Goal: Information Seeking & Learning: Learn about a topic

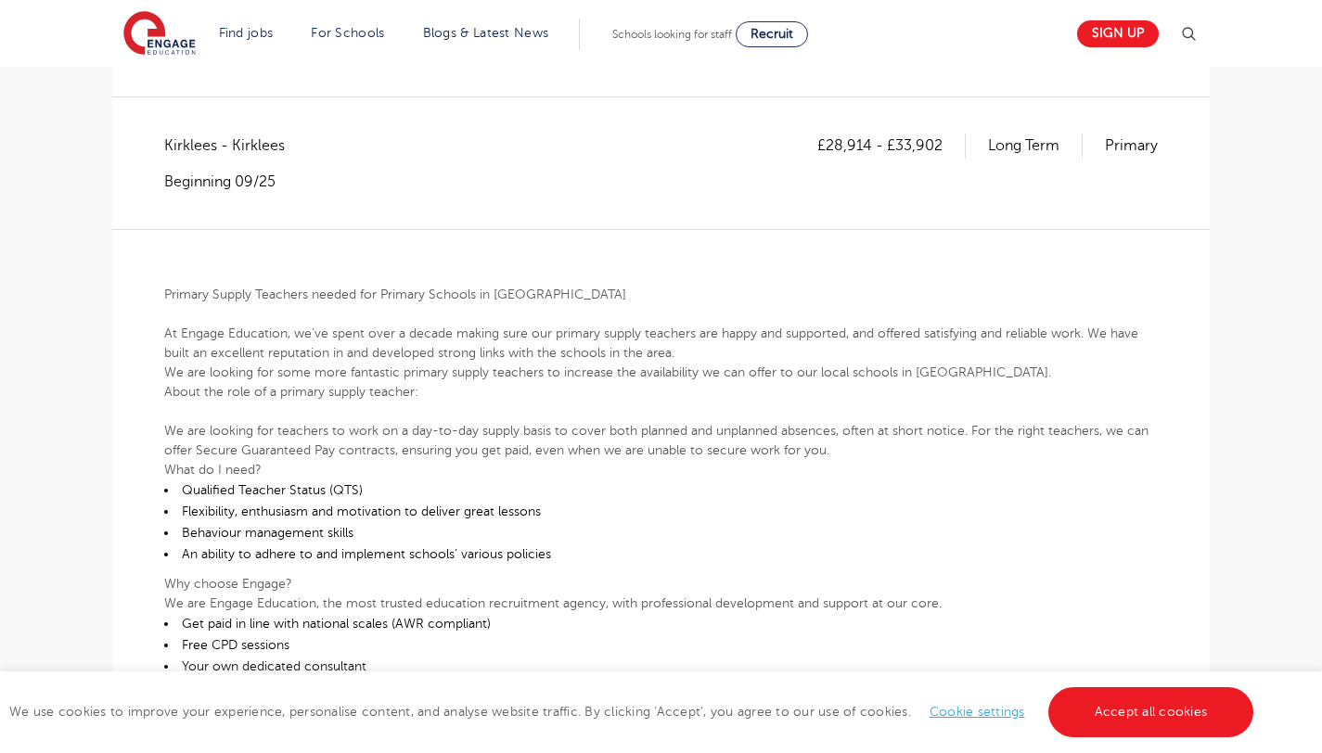
scroll to position [438, 0]
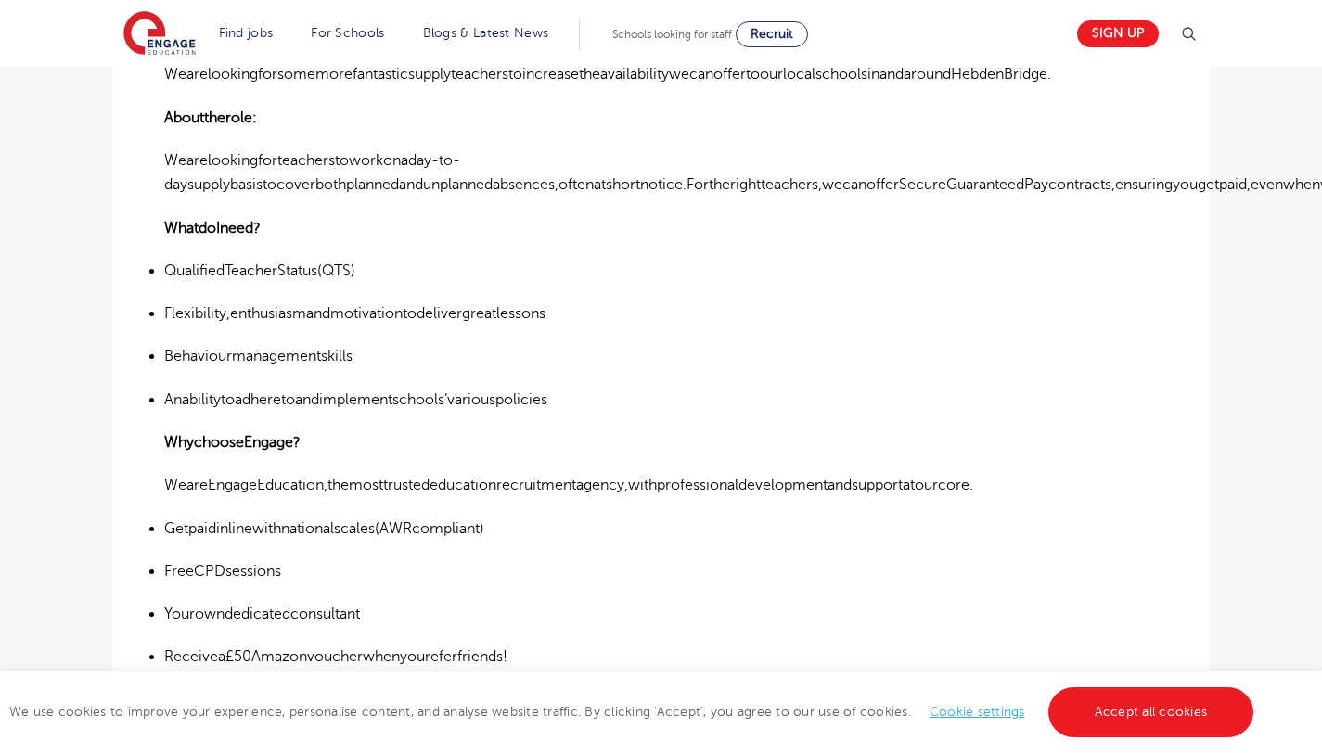
scroll to position [631, 0]
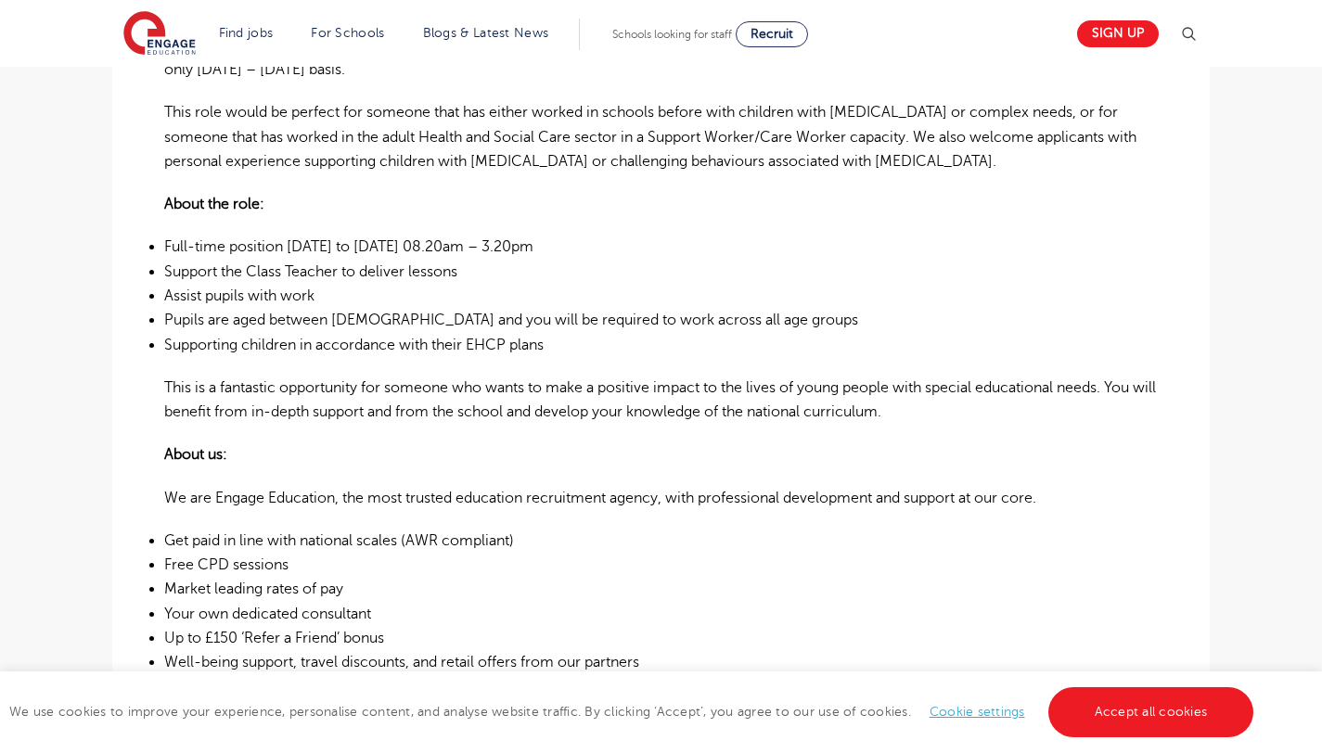
scroll to position [827, 0]
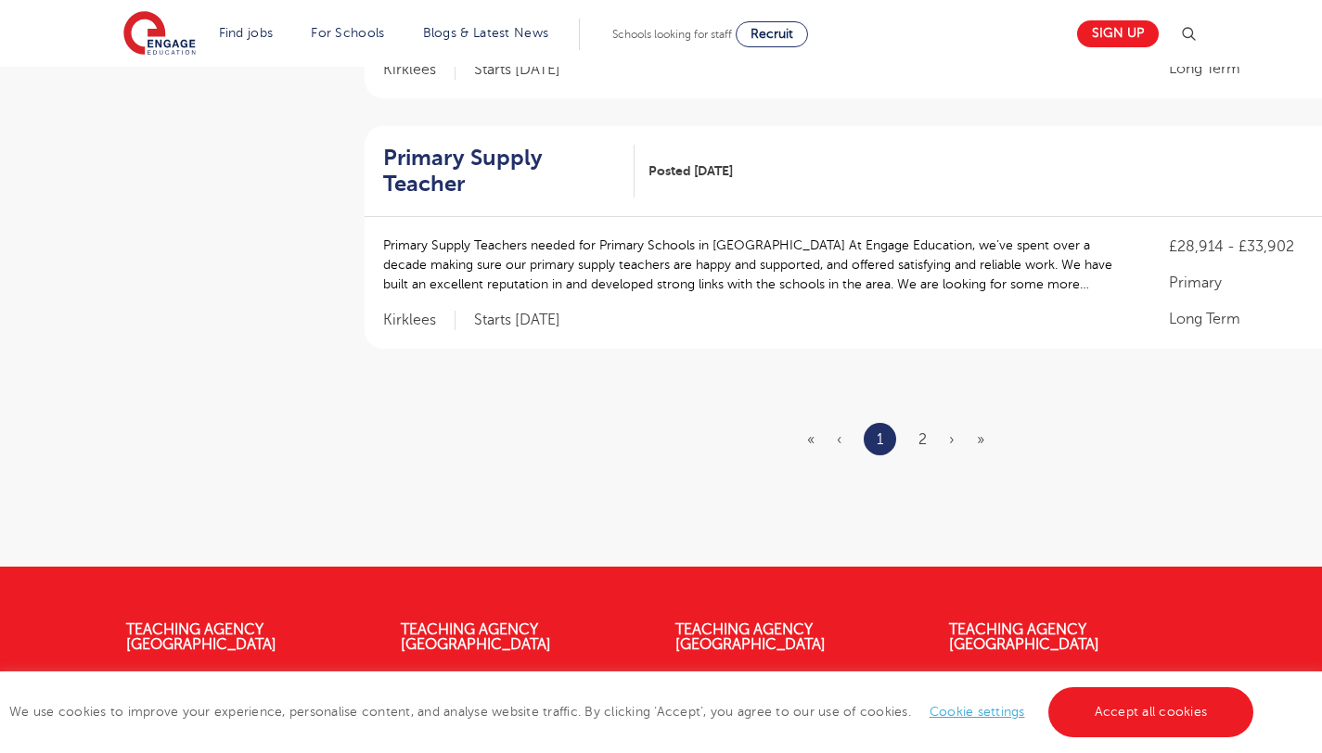
scroll to position [2500, 0]
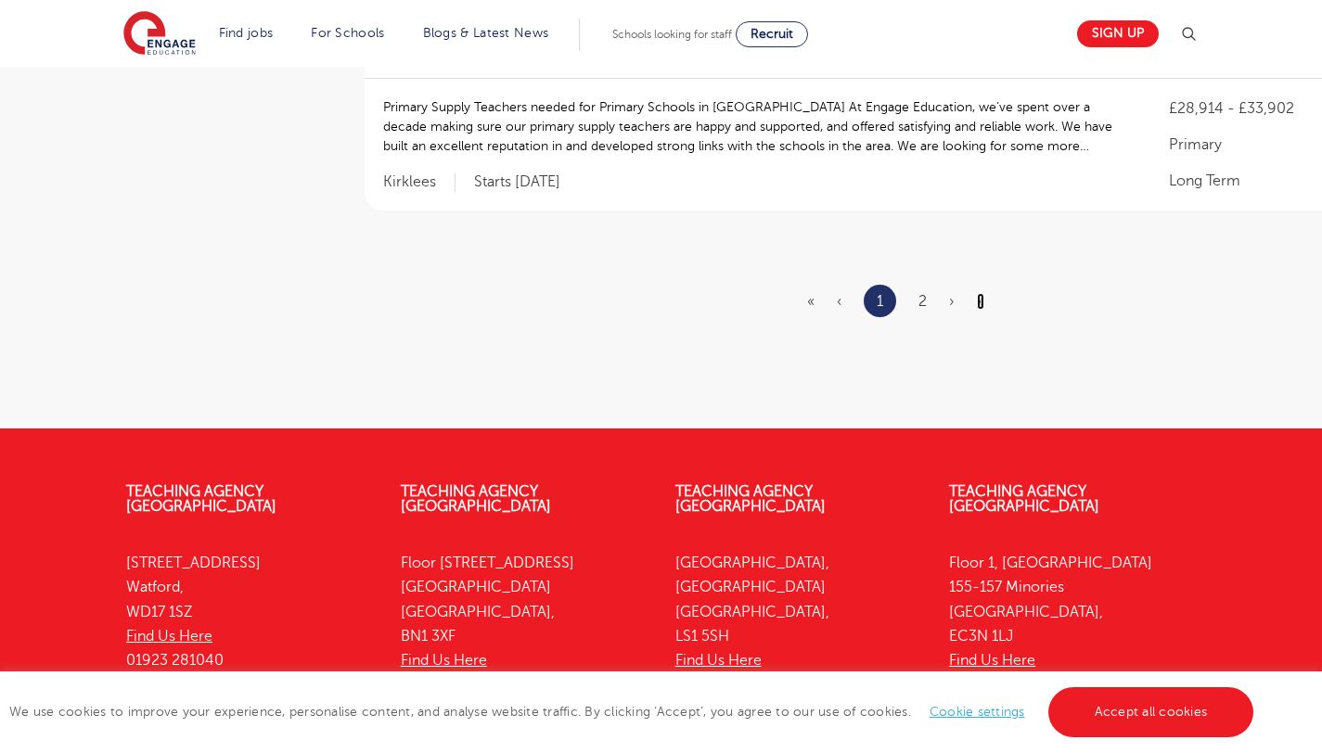
click at [977, 293] on link "»" at bounding box center [980, 301] width 7 height 17
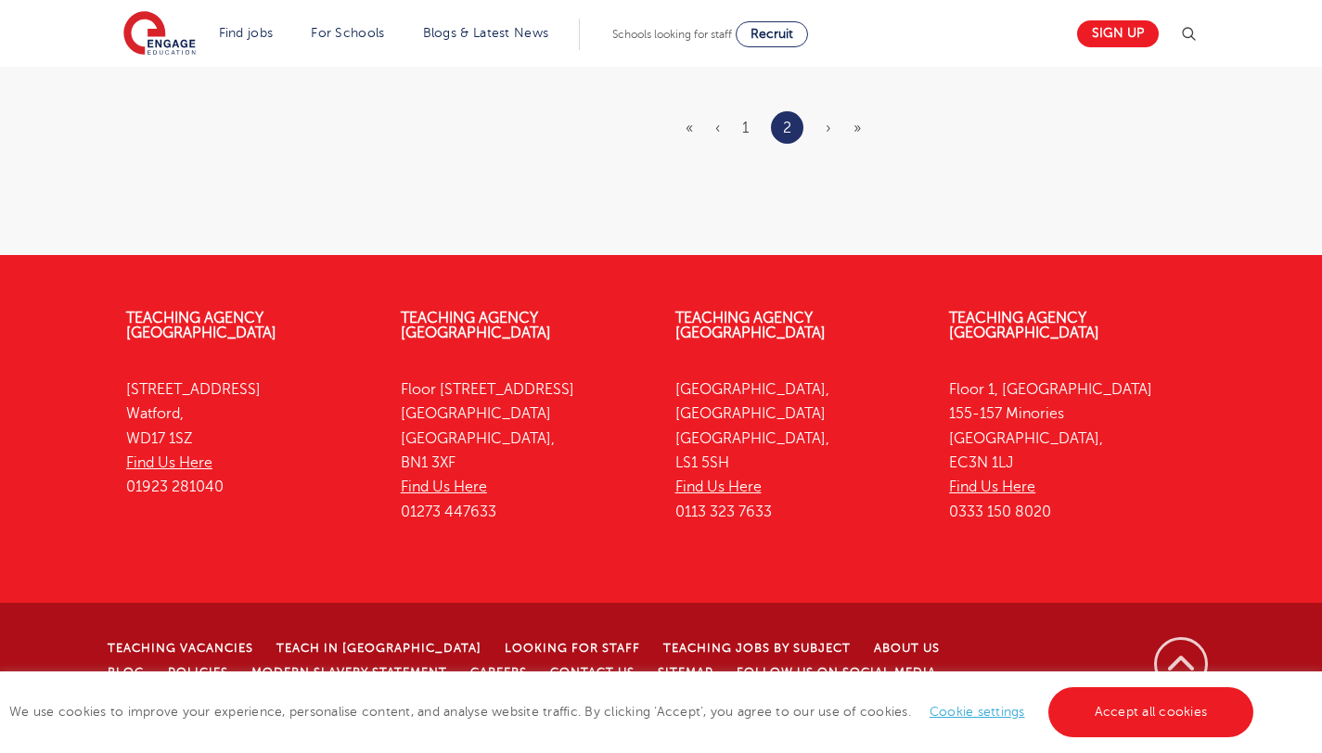
scroll to position [0, 0]
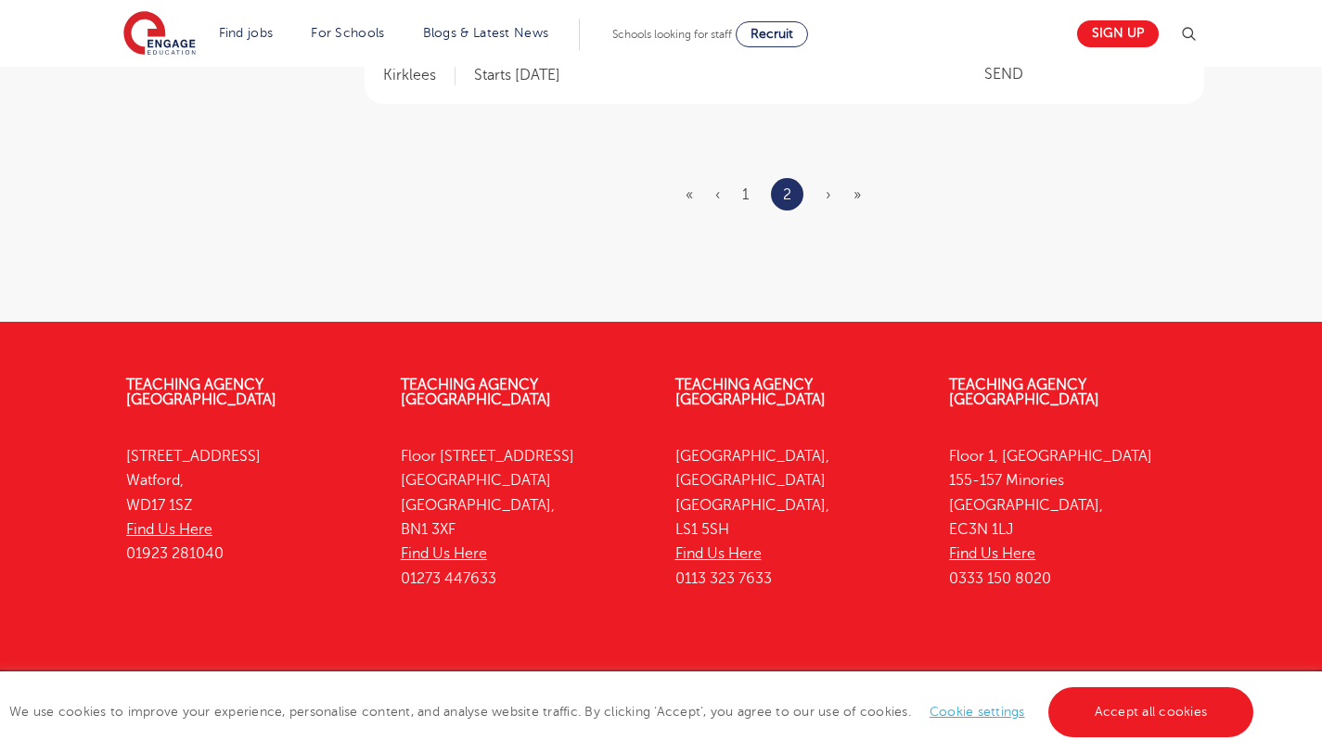
scroll to position [114, 0]
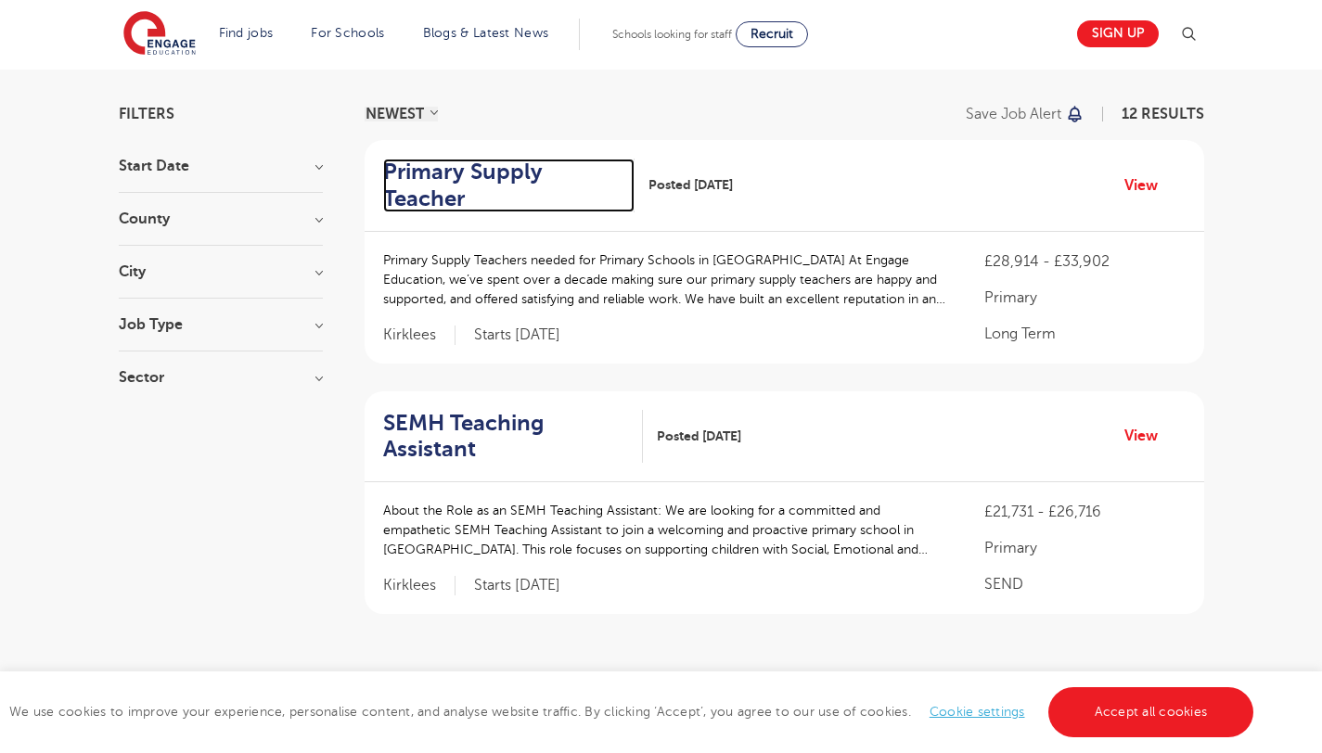
click at [607, 175] on h2 "Primary Supply Teacher" at bounding box center [502, 186] width 238 height 54
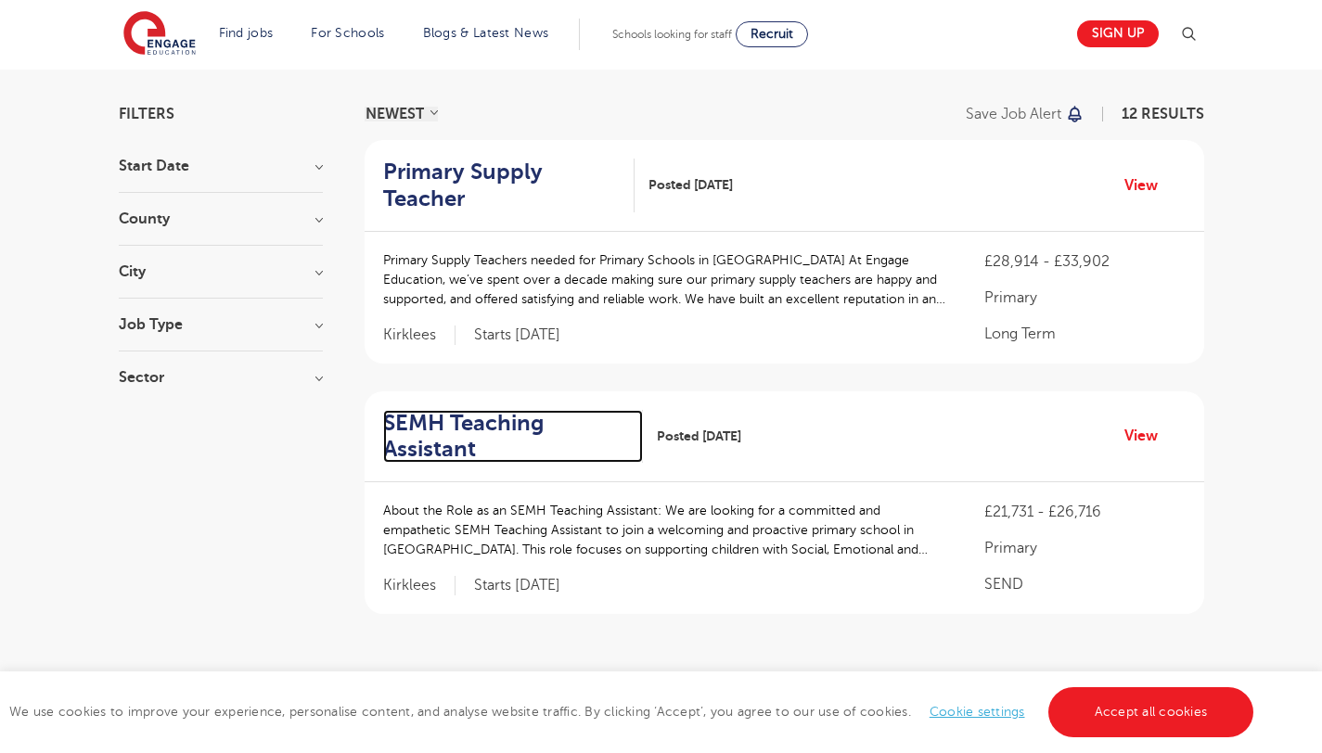
click at [476, 410] on h2 "SEMH Teaching Assistant" at bounding box center [506, 437] width 246 height 54
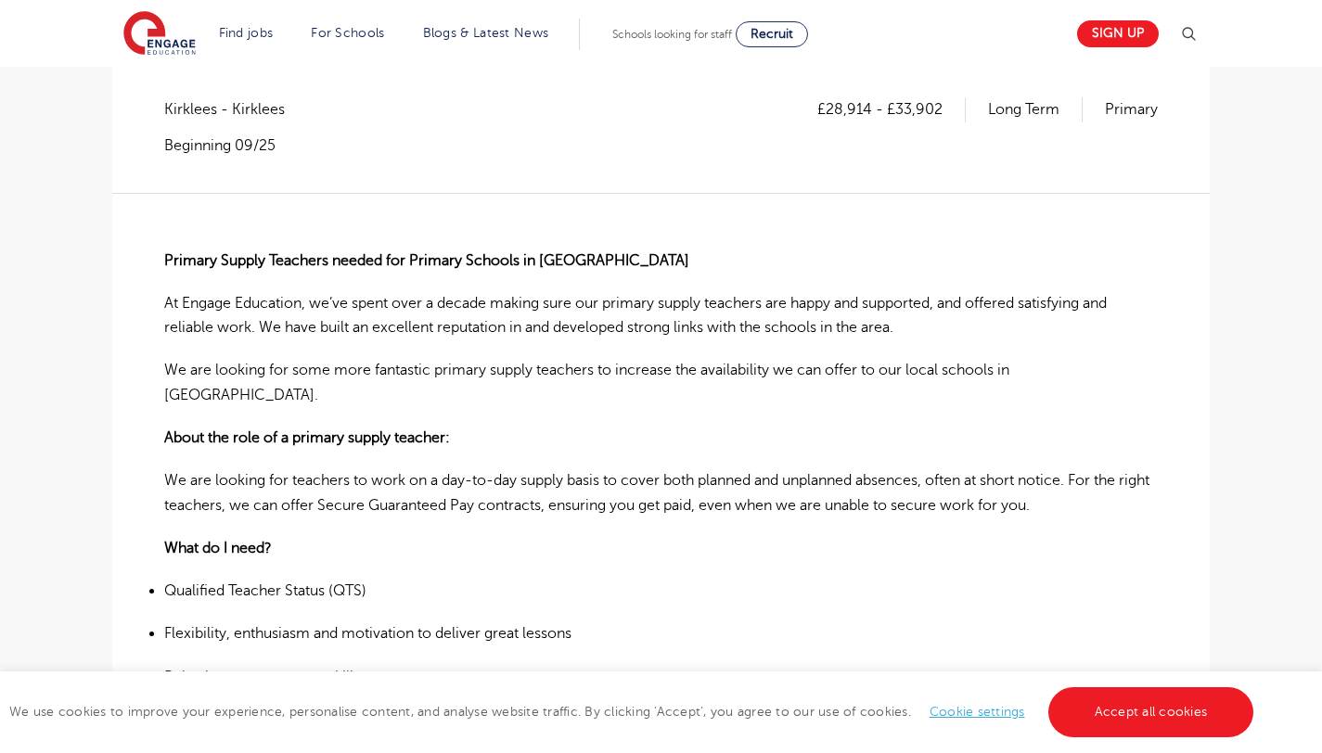
scroll to position [348, 0]
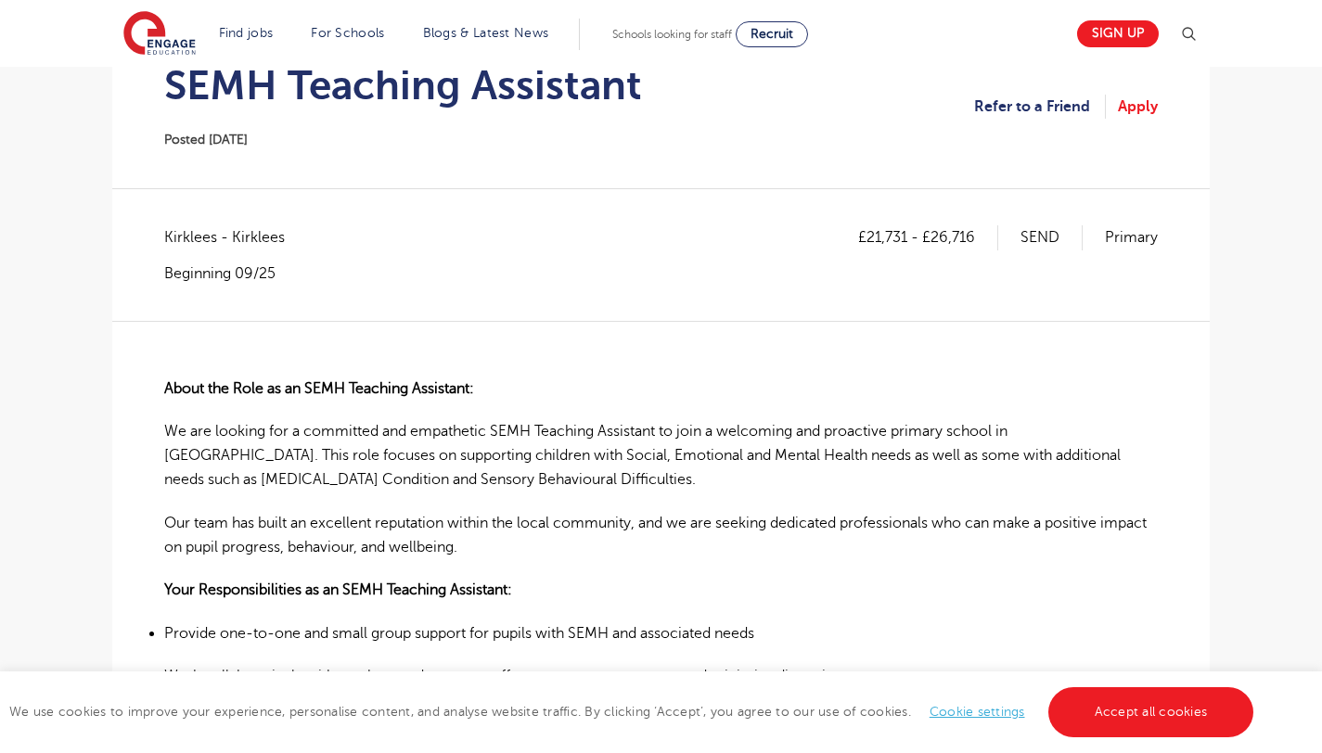
scroll to position [211, 0]
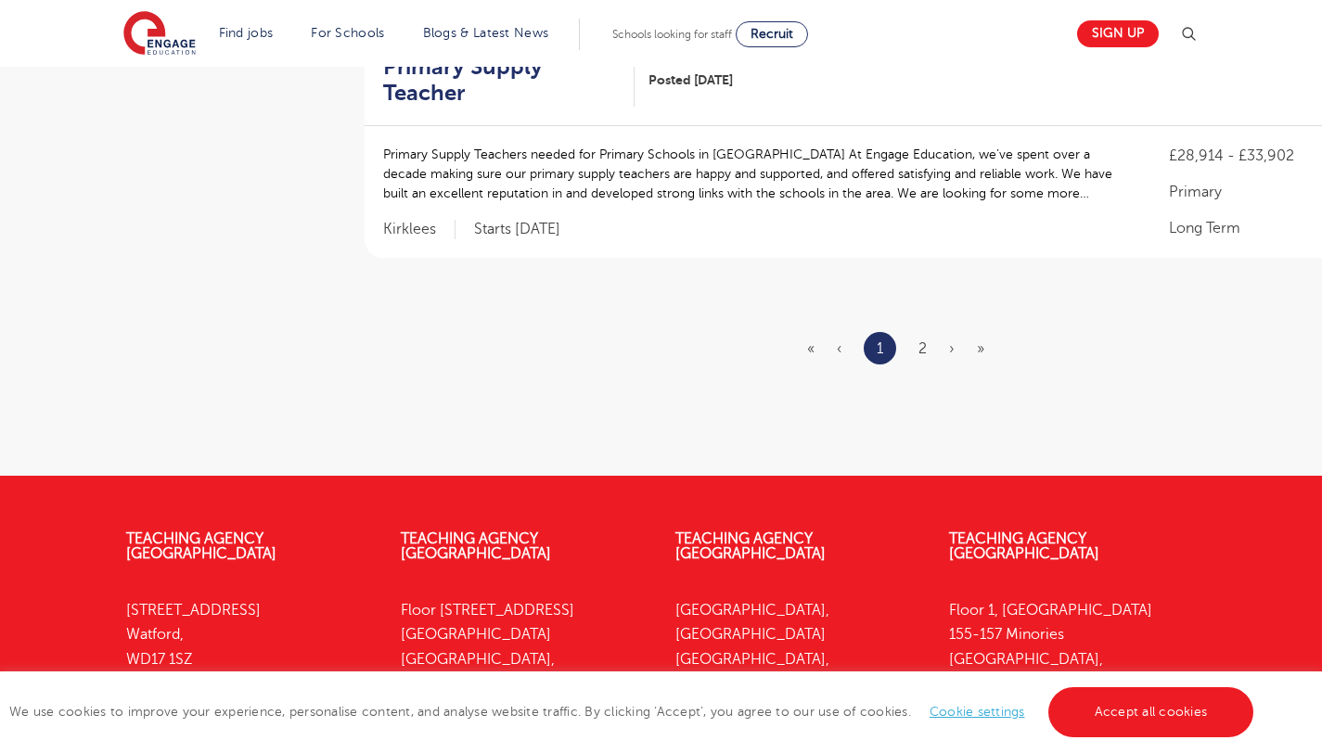
scroll to position [2500, 0]
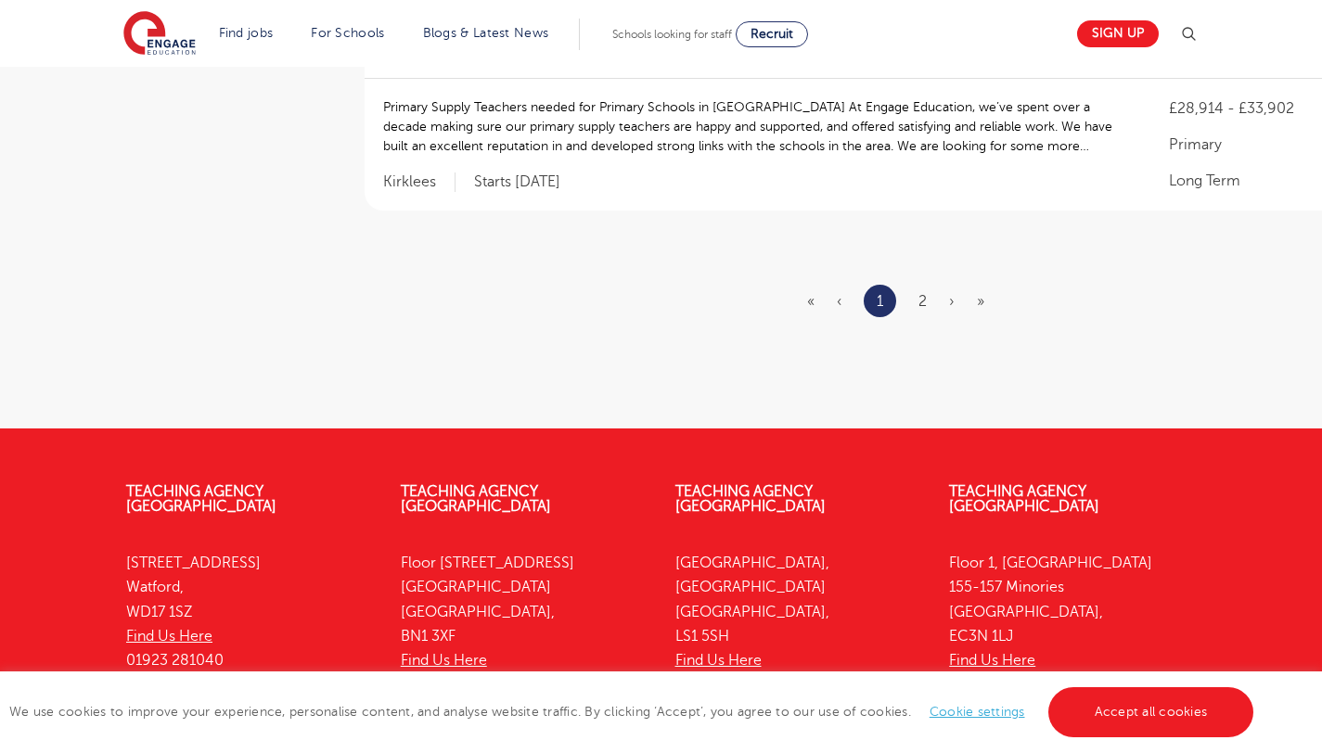
click at [913, 285] on ul "« ‹ 1 2 › »" at bounding box center [906, 301] width 199 height 32
click at [915, 285] on ul "« ‹ 1 2 › »" at bounding box center [906, 301] width 199 height 32
click at [929, 285] on ul "« ‹ 1 2 › »" at bounding box center [906, 301] width 199 height 32
click at [926, 293] on link "2" at bounding box center [923, 301] width 8 height 17
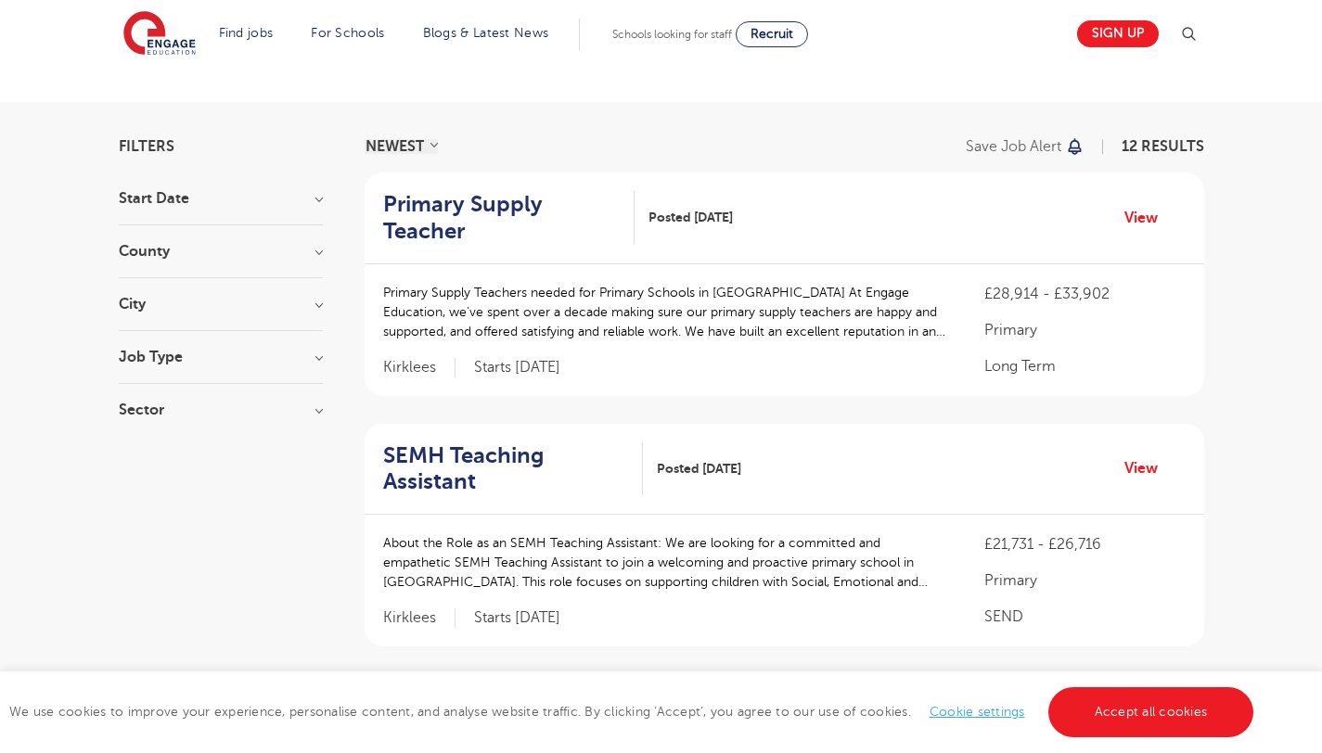
scroll to position [87, 0]
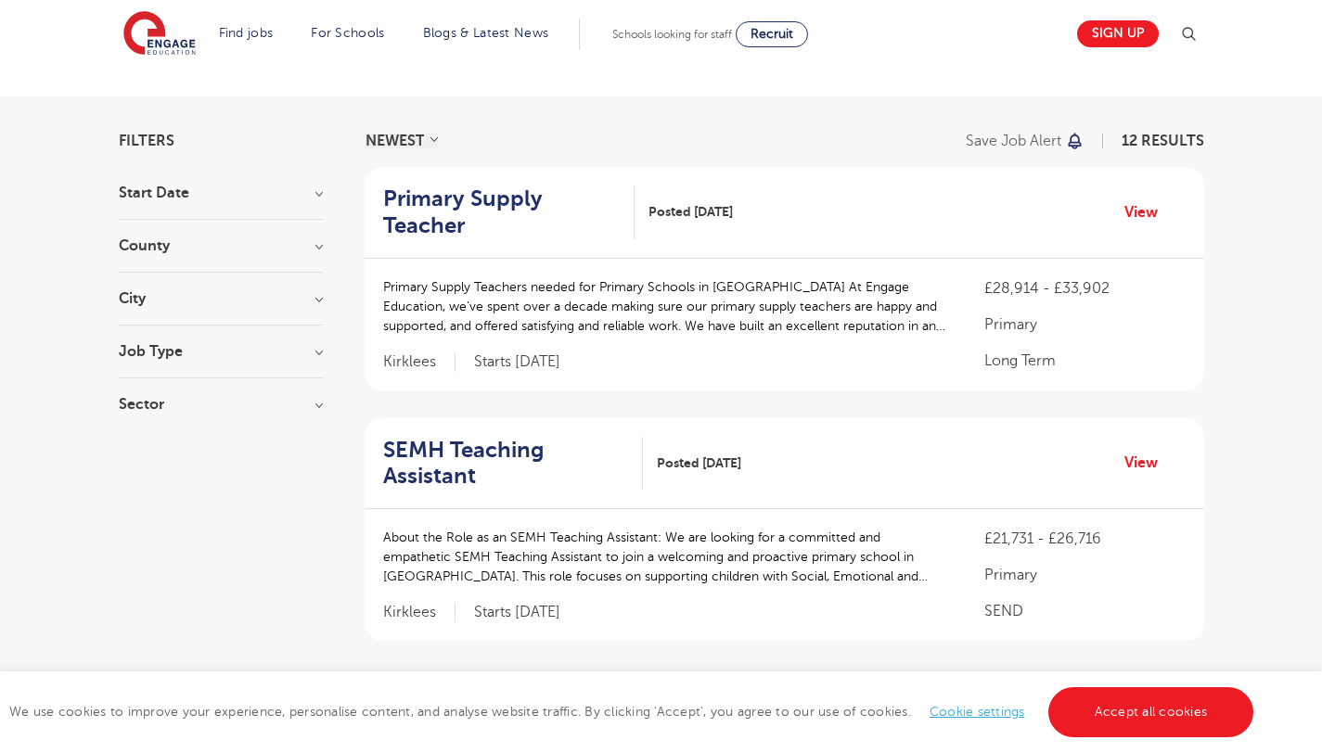
click at [412, 465] on div "SEMH Teaching Assistant Posted 14/08/25 View" at bounding box center [785, 464] width 840 height 92
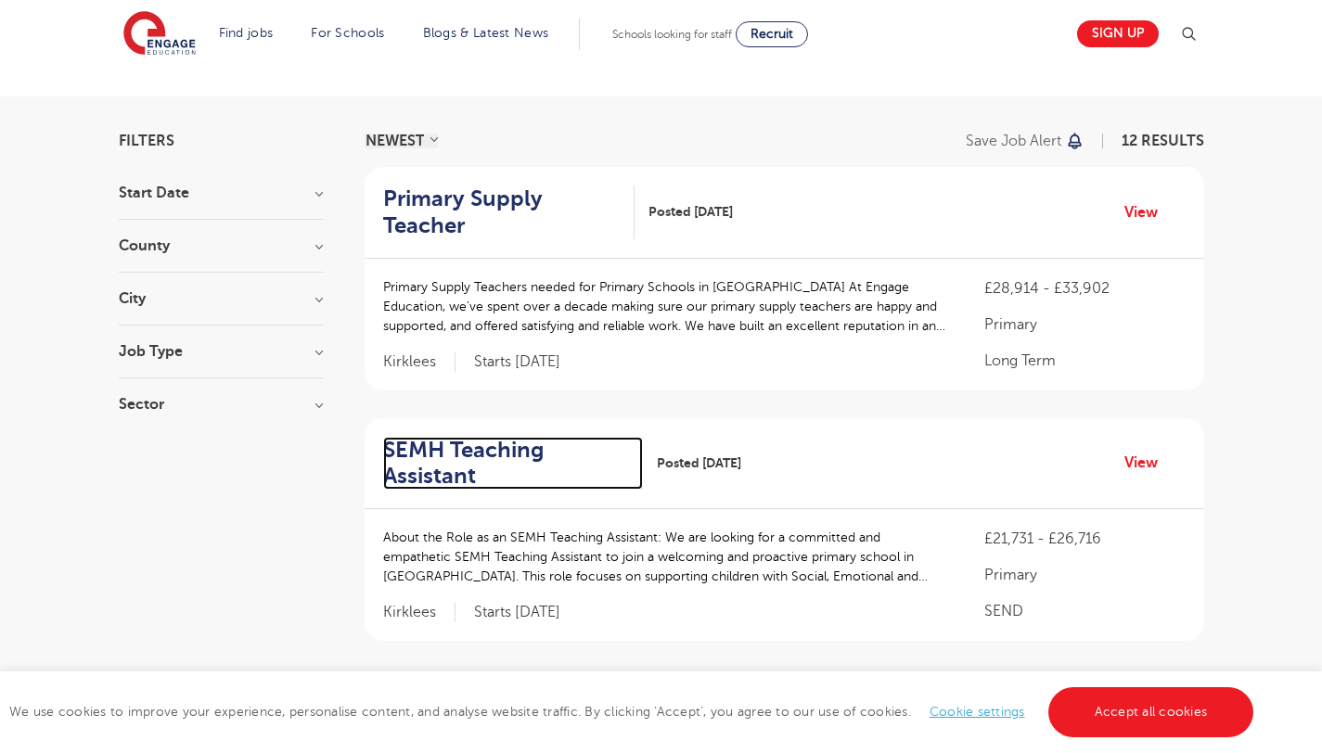
click at [412, 445] on h2 "SEMH Teaching Assistant" at bounding box center [506, 464] width 246 height 54
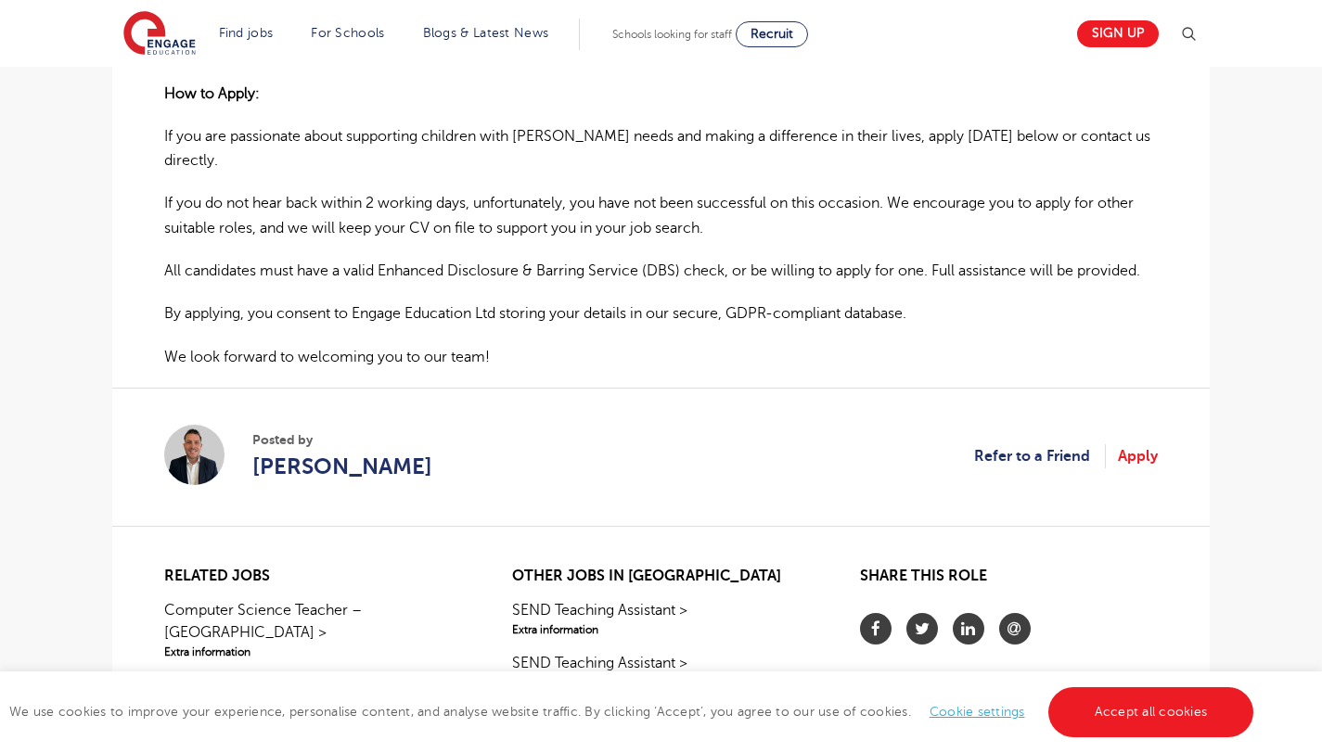
scroll to position [1519, 0]
